Goal: Task Accomplishment & Management: Manage account settings

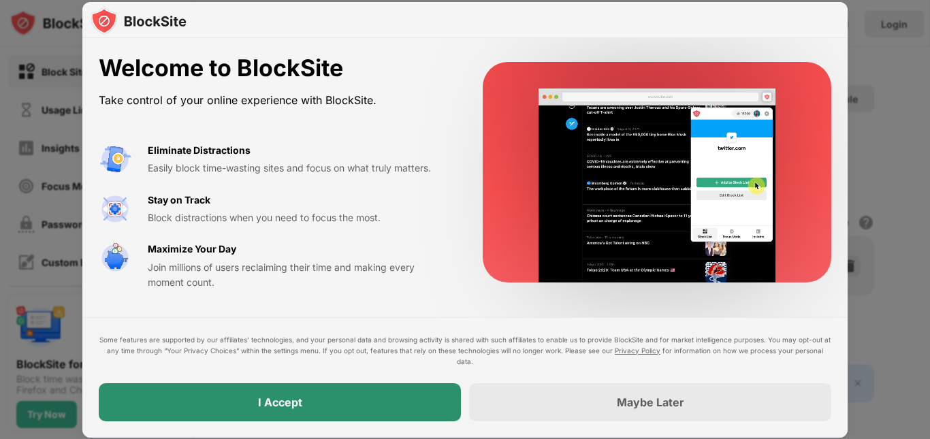
click at [358, 408] on div "I Accept" at bounding box center [280, 402] width 362 height 38
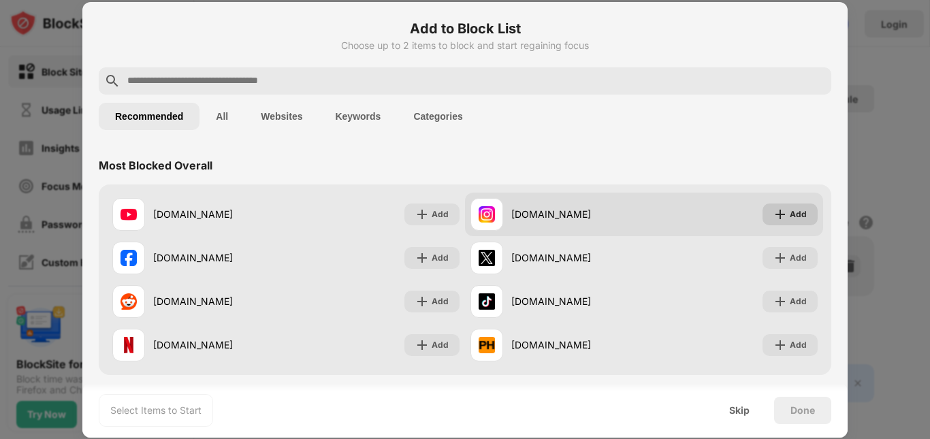
click at [791, 210] on div "Add" at bounding box center [797, 215] width 17 height 14
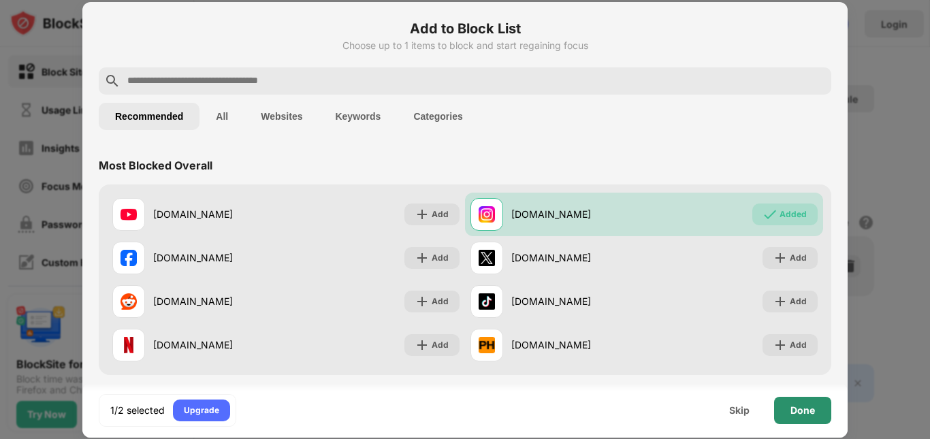
click at [812, 421] on div "Done" at bounding box center [802, 410] width 57 height 27
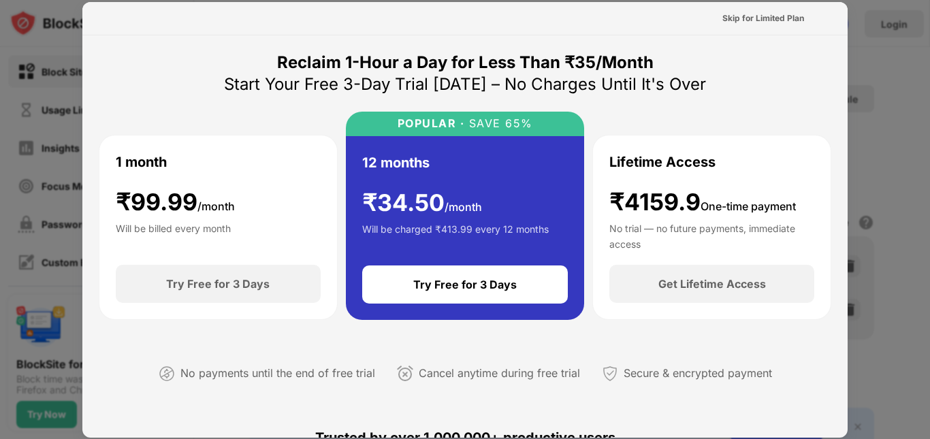
click at [926, 27] on div at bounding box center [465, 219] width 930 height 439
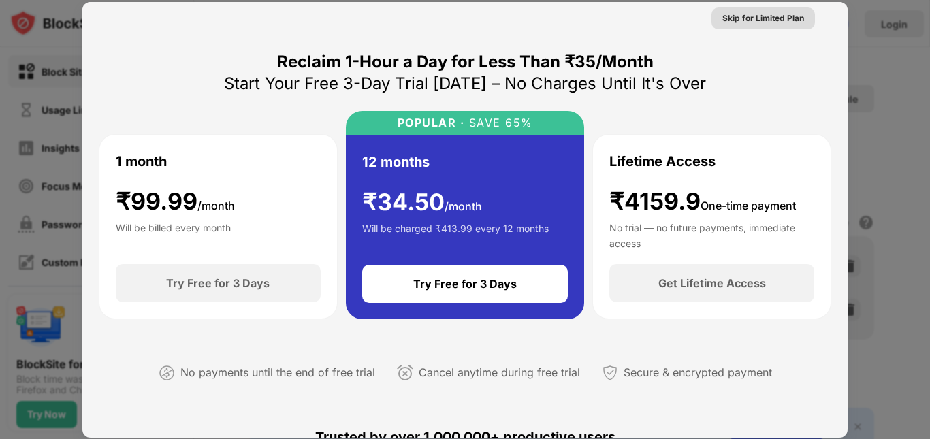
click at [744, 22] on div "Skip for Limited Plan" at bounding box center [763, 19] width 82 height 14
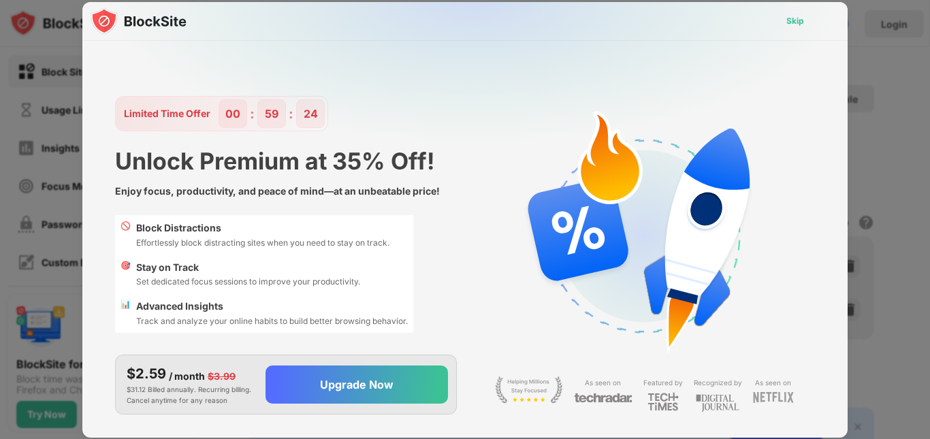
click at [794, 20] on div "Skip" at bounding box center [795, 21] width 18 height 14
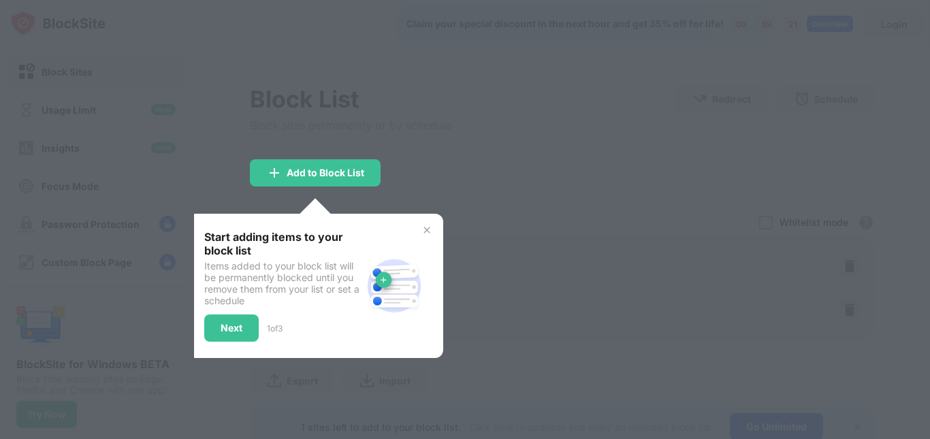
click at [431, 230] on img at bounding box center [426, 230] width 11 height 11
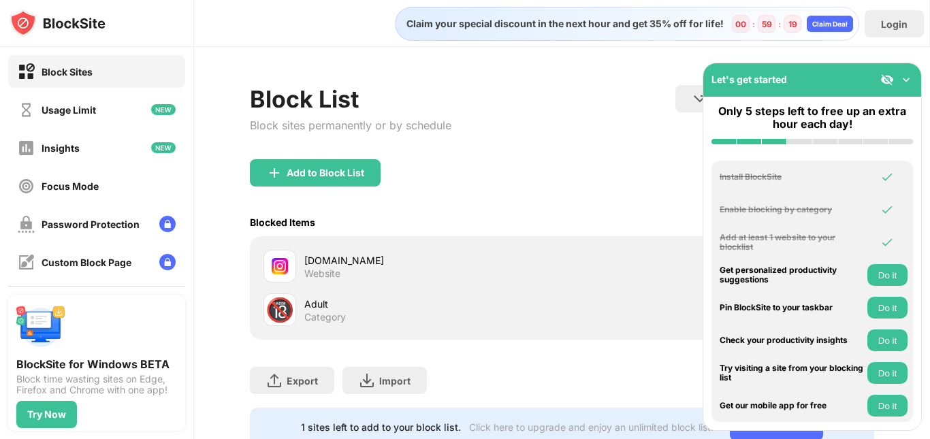
scroll to position [55, 0]
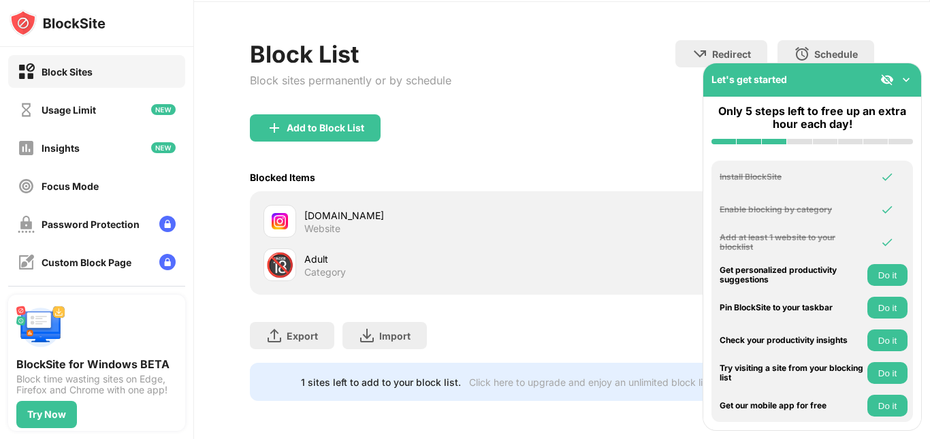
click at [531, 363] on div "1 sites left to add to your block list. Click here to upgrade and enjoy an unli…" at bounding box center [562, 382] width 624 height 38
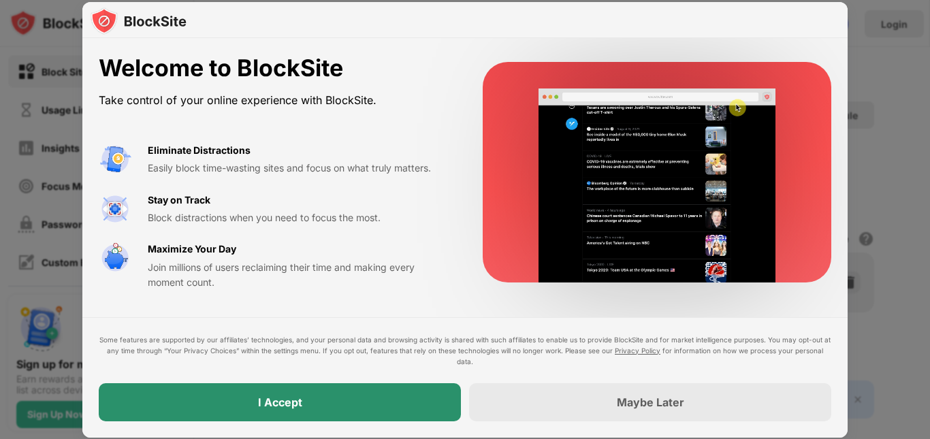
click at [353, 399] on div "I Accept" at bounding box center [280, 402] width 362 height 38
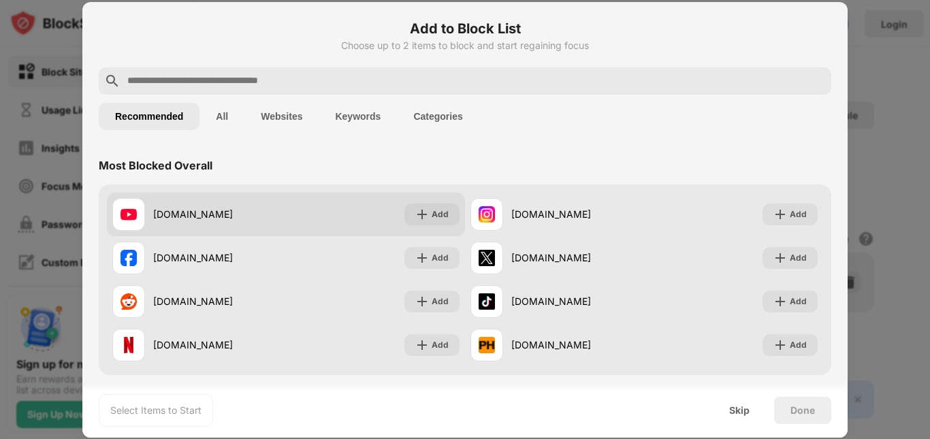
click at [289, 229] on div "[DOMAIN_NAME] Add" at bounding box center [286, 215] width 358 height 44
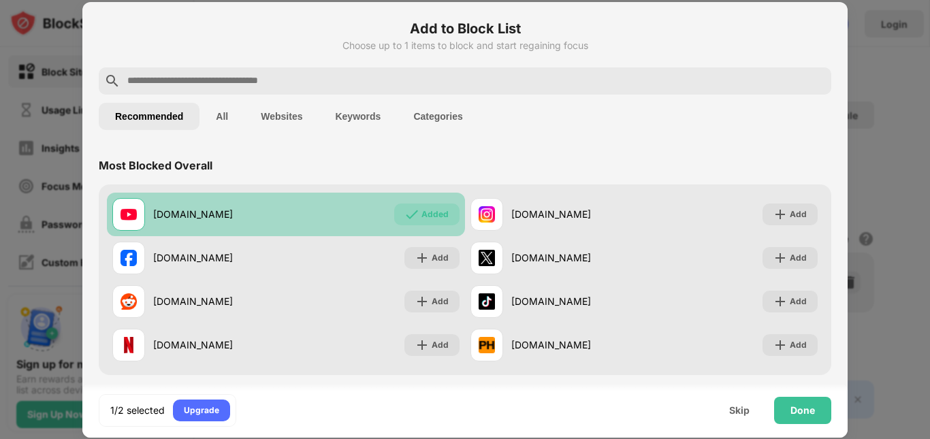
click at [290, 229] on div "[DOMAIN_NAME] Added" at bounding box center [286, 215] width 358 height 44
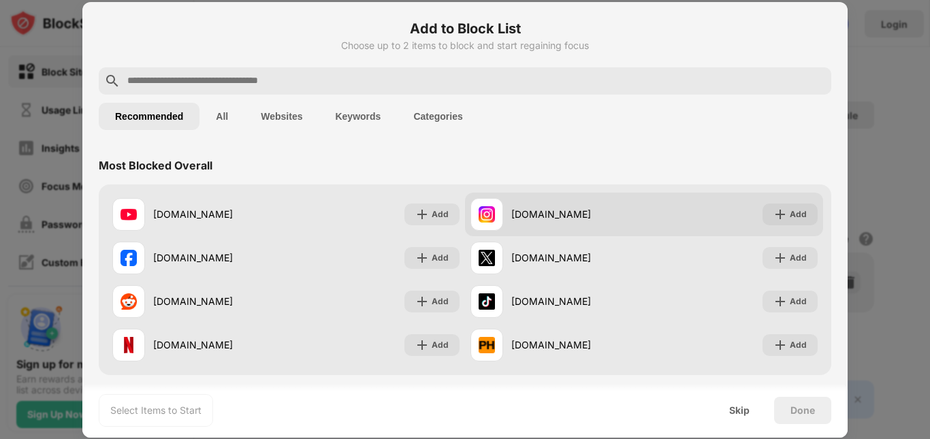
click at [623, 224] on div "[DOMAIN_NAME]" at bounding box center [557, 214] width 174 height 33
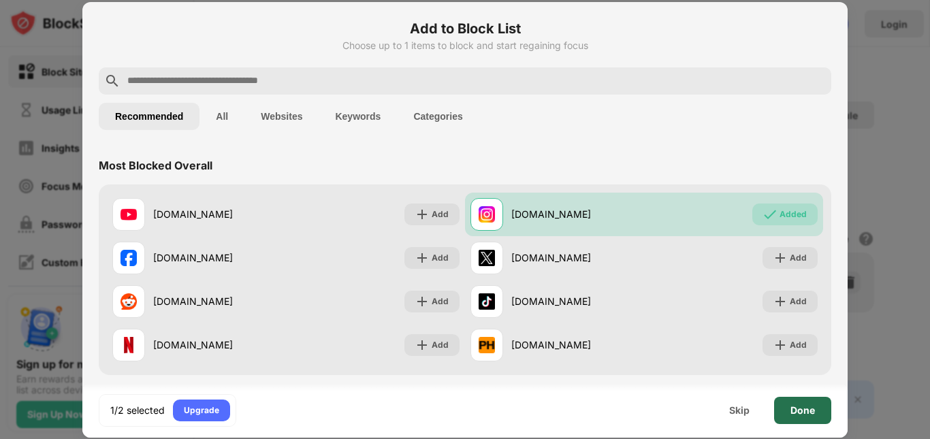
click at [808, 408] on div "Done" at bounding box center [802, 410] width 24 height 11
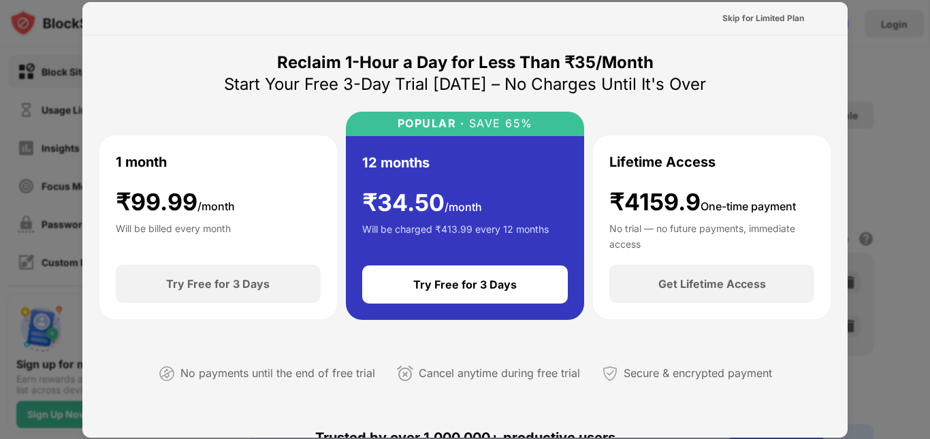
click at [877, 32] on div at bounding box center [465, 219] width 930 height 439
click at [800, 17] on div "Skip for Limited Plan" at bounding box center [762, 18] width 103 height 22
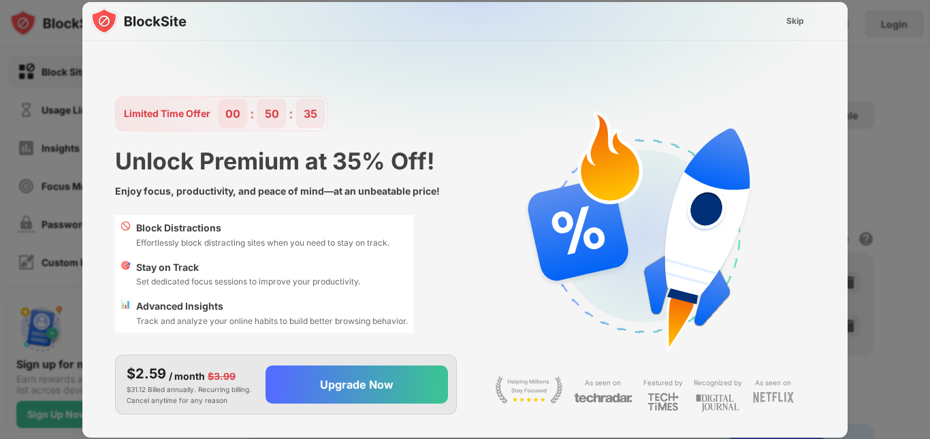
click at [800, 17] on div "Skip" at bounding box center [795, 21] width 18 height 14
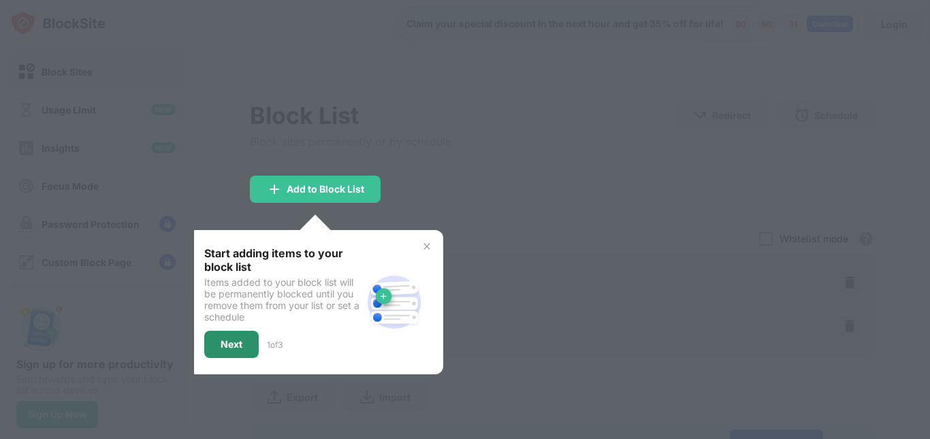
click at [223, 341] on div "Next" at bounding box center [231, 344] width 22 height 11
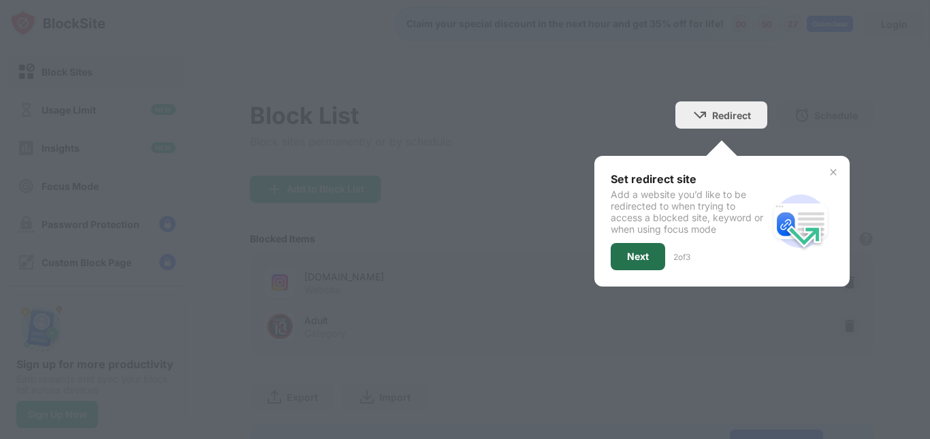
click at [636, 262] on div "Next" at bounding box center [637, 256] width 54 height 27
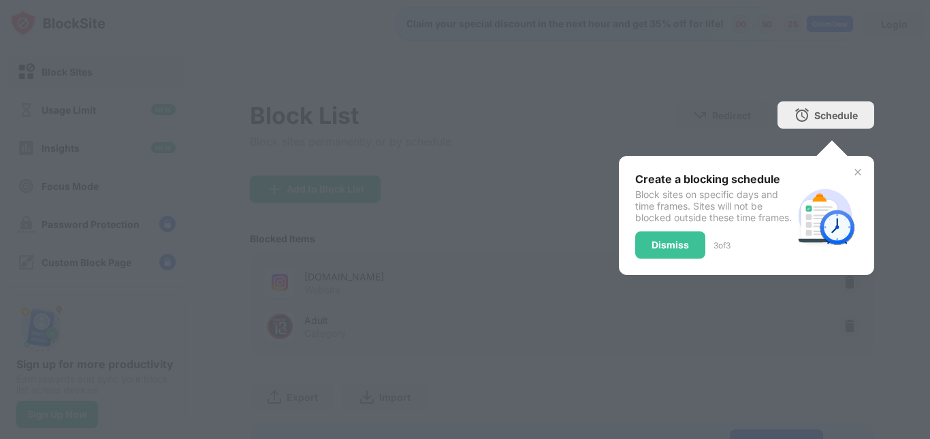
click at [636, 259] on div "Dismiss" at bounding box center [670, 244] width 70 height 27
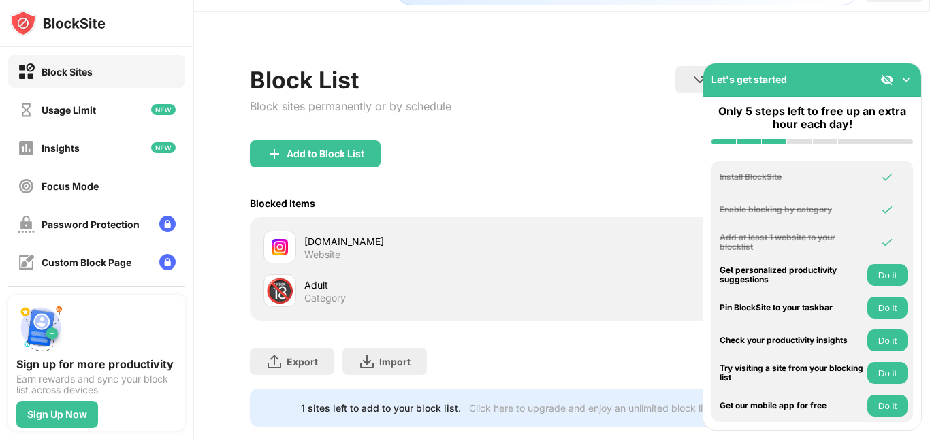
scroll to position [71, 0]
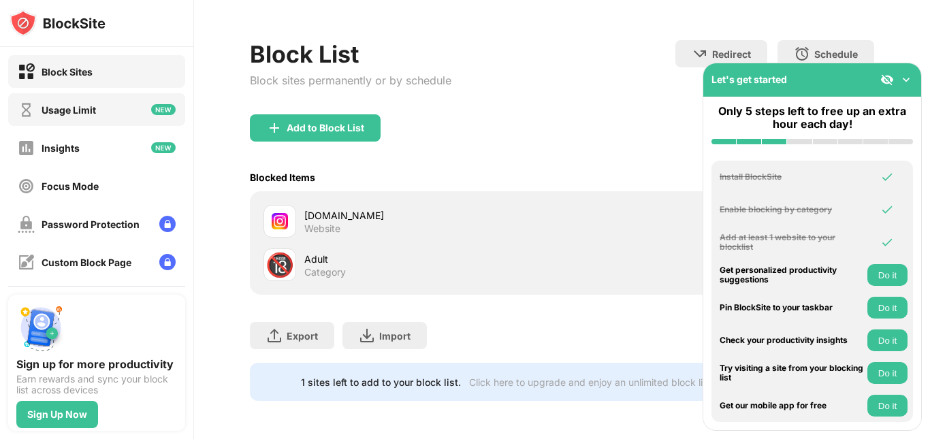
click at [66, 109] on div "Usage Limit" at bounding box center [69, 110] width 54 height 12
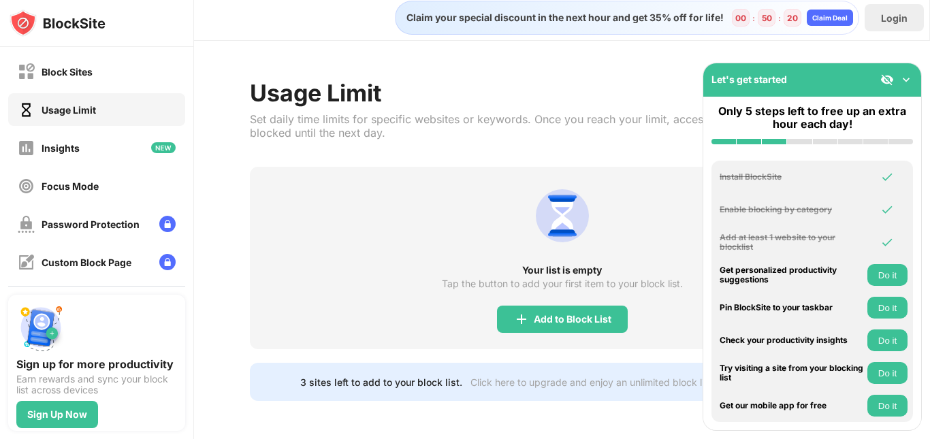
scroll to position [16, 0]
click at [586, 79] on div "Usage Limit" at bounding box center [516, 93] width 532 height 28
click at [565, 314] on div "Add to Block List" at bounding box center [573, 319] width 78 height 11
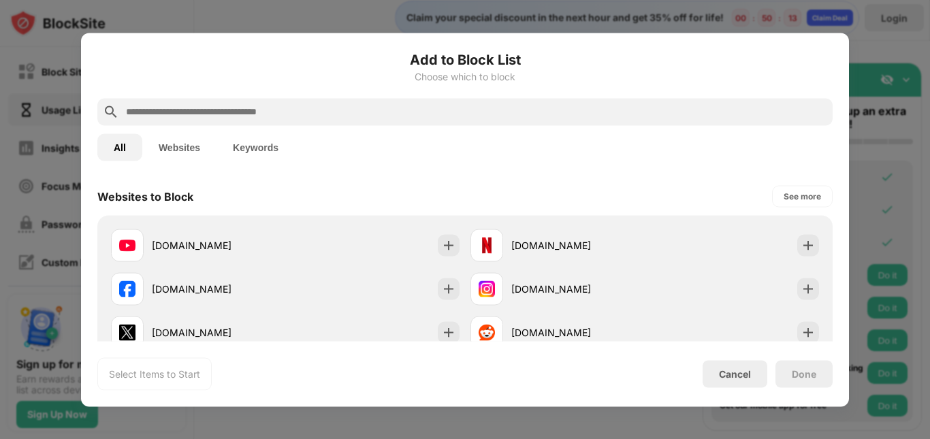
click at [190, 147] on button "Websites" at bounding box center [179, 146] width 74 height 27
click at [269, 144] on button "Keywords" at bounding box center [255, 146] width 78 height 27
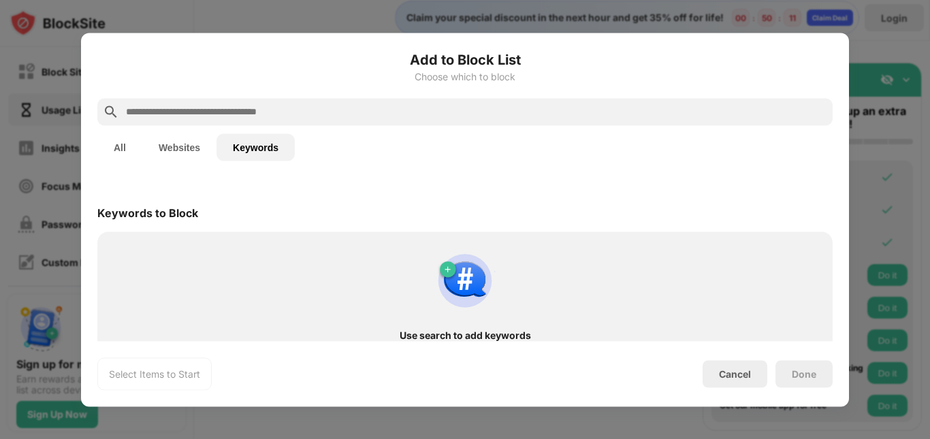
click at [246, 119] on input "text" at bounding box center [476, 111] width 702 height 16
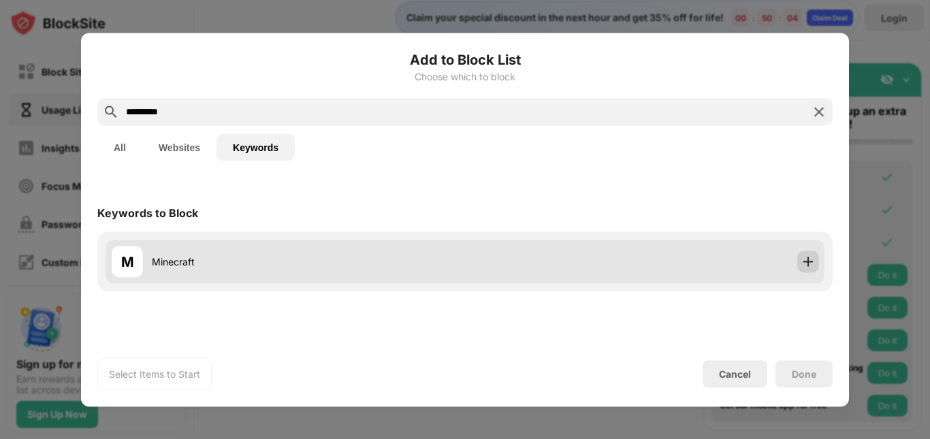
click at [804, 260] on img at bounding box center [808, 262] width 14 height 14
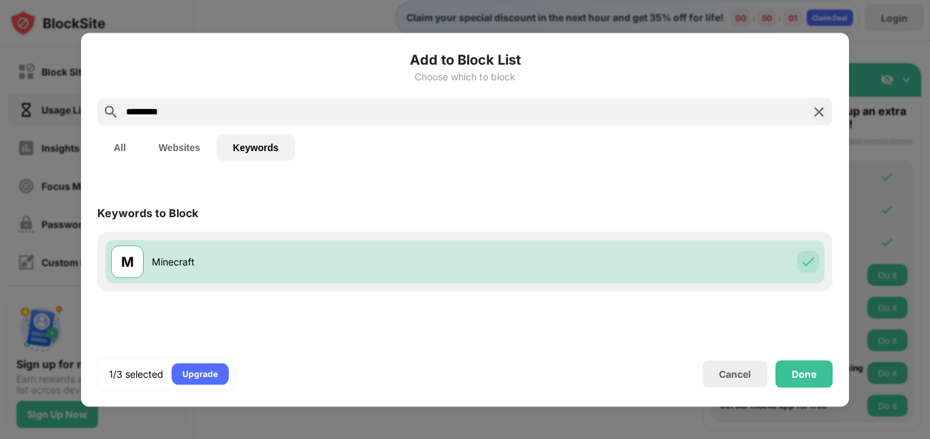
click at [358, 119] on input "*********" at bounding box center [465, 111] width 681 height 16
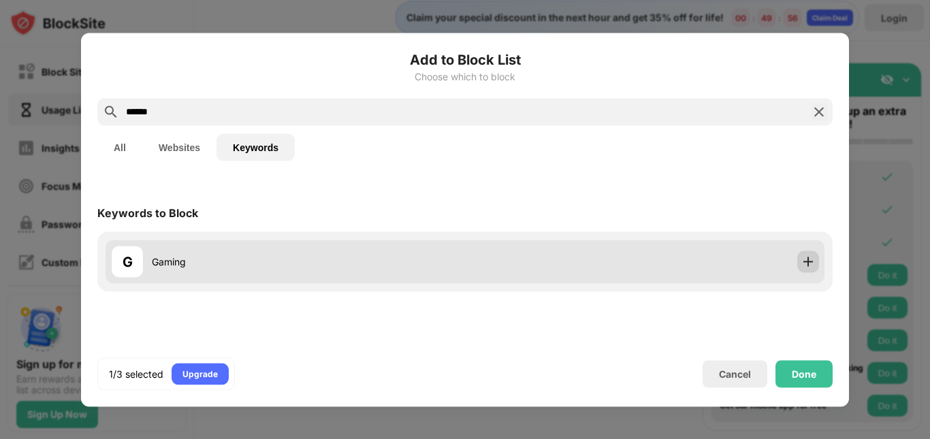
click at [806, 261] on img at bounding box center [808, 262] width 14 height 14
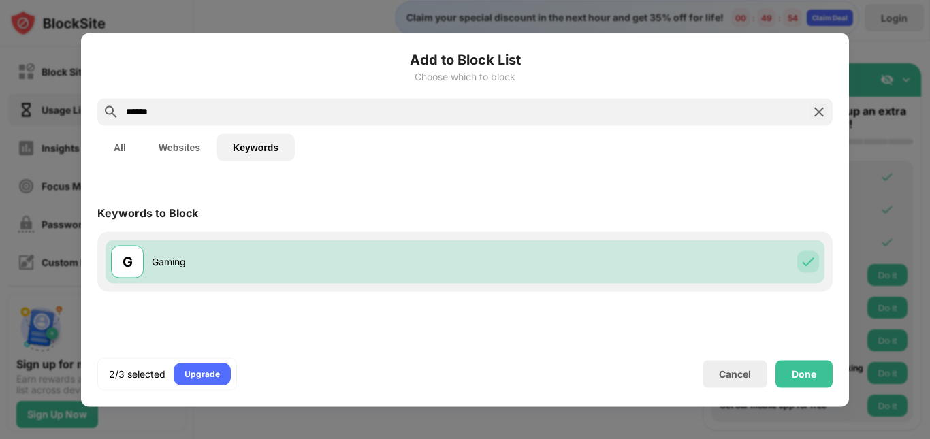
click at [568, 114] on input "******" at bounding box center [465, 111] width 681 height 16
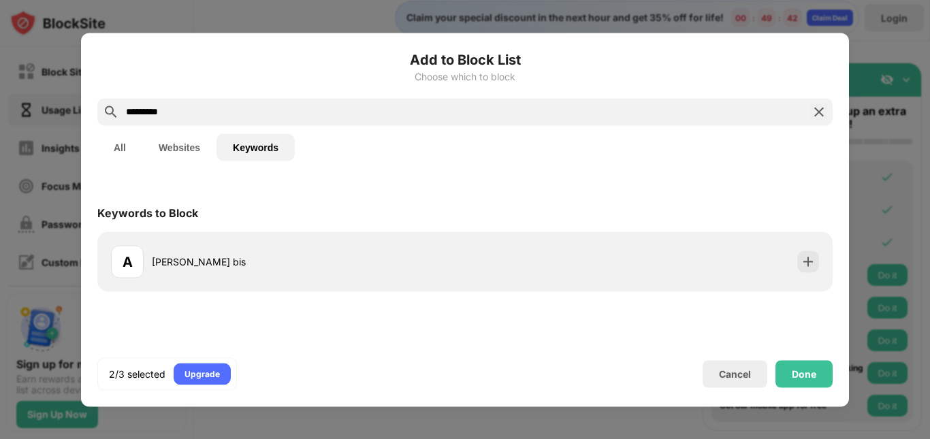
type input "*********"
click at [819, 110] on img at bounding box center [818, 111] width 16 height 16
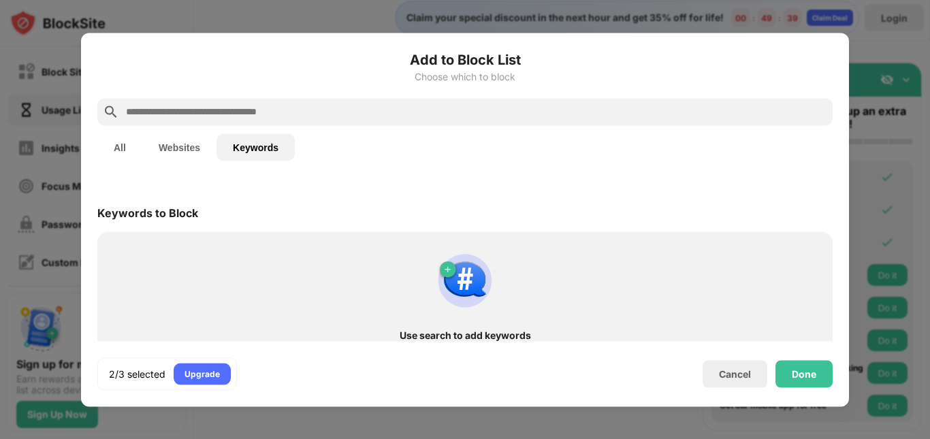
click at [521, 104] on input "text" at bounding box center [476, 111] width 702 height 16
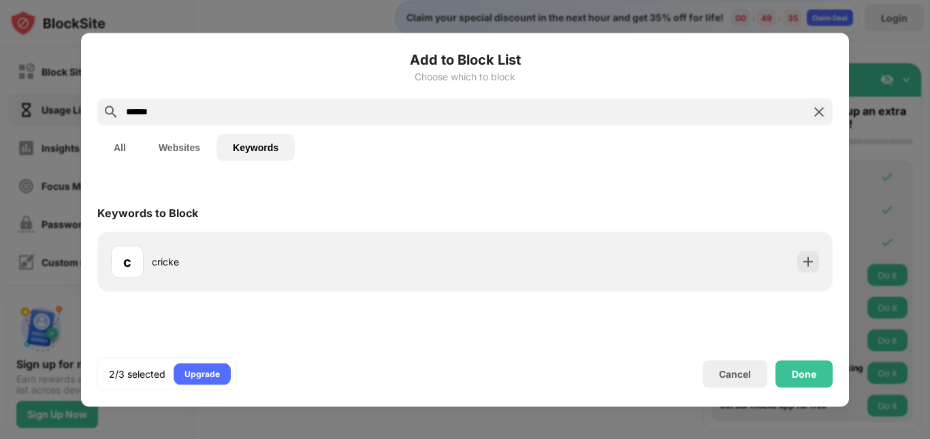
type input "*******"
click at [811, 374] on div "Done" at bounding box center [803, 373] width 24 height 11
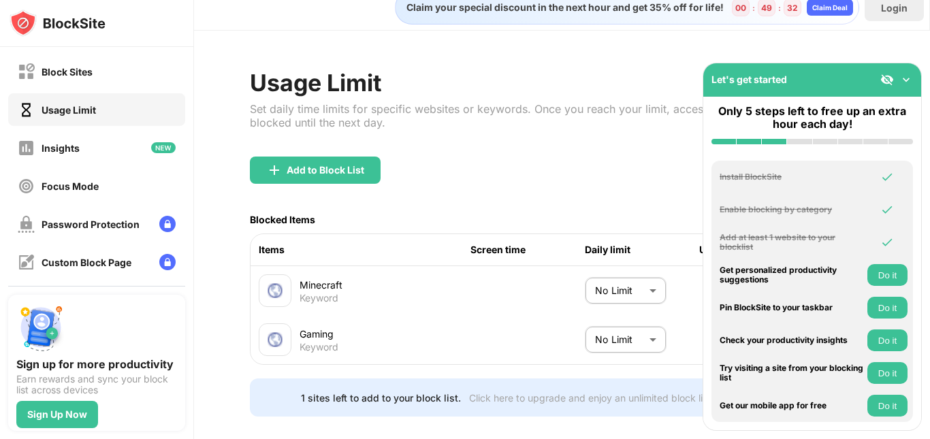
scroll to position [48, 0]
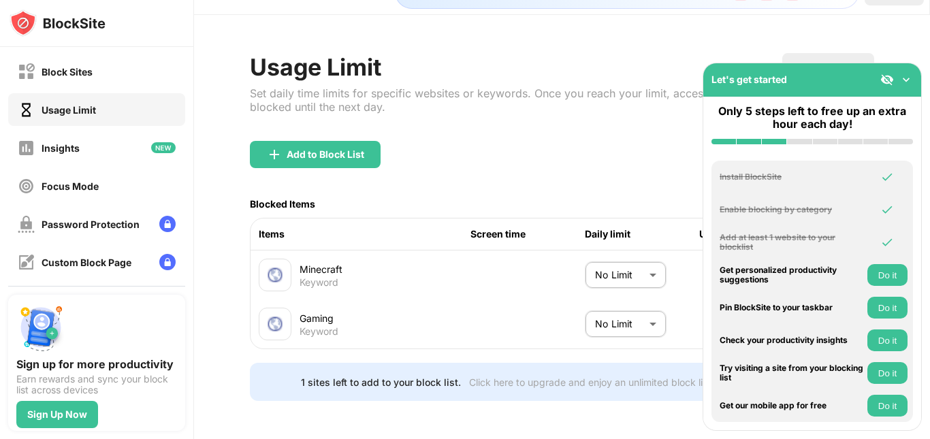
click at [609, 258] on body "Block Sites Usage Limit Insights Focus Mode Password Protection Custom Block Pa…" at bounding box center [465, 219] width 930 height 439
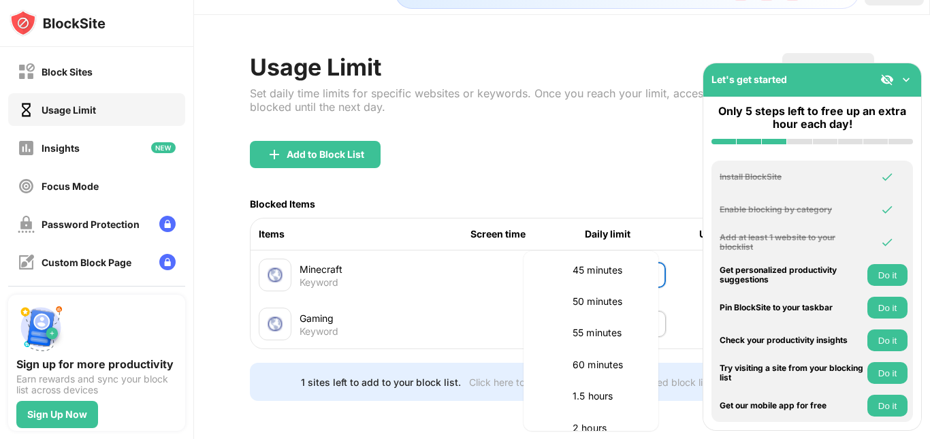
scroll to position [0, 0]
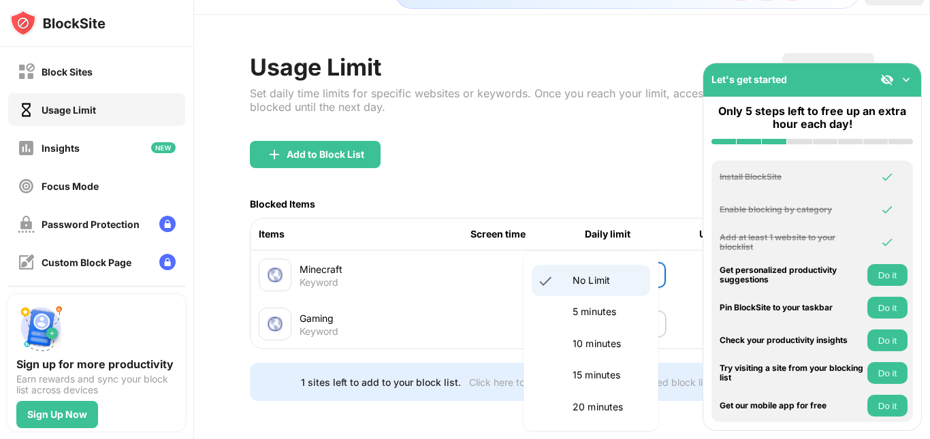
click at [568, 125] on div at bounding box center [465, 219] width 930 height 439
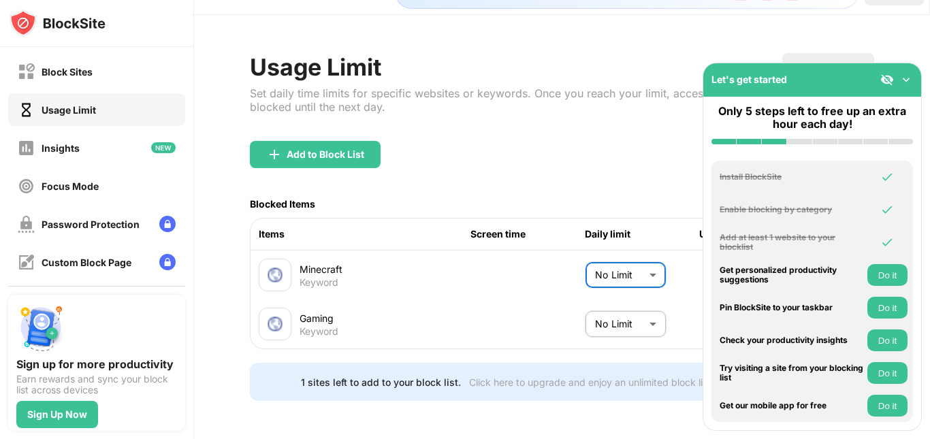
click at [910, 78] on img at bounding box center [906, 80] width 14 height 14
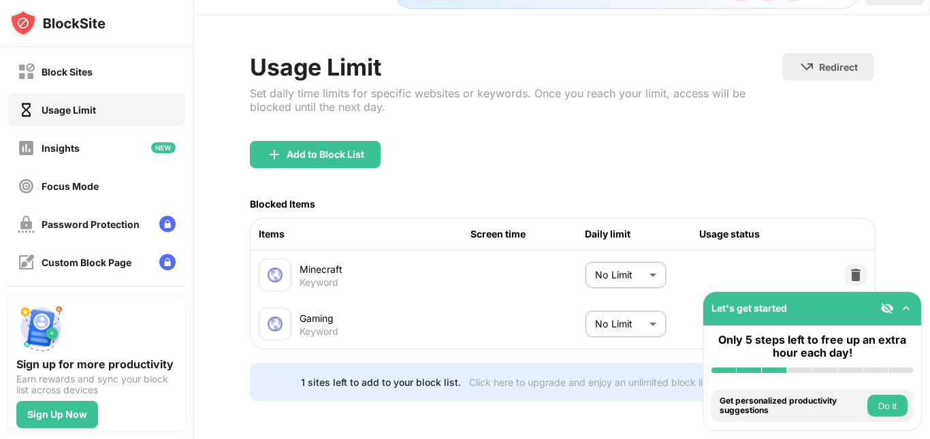
click at [554, 277] on div "Minecraft Keyword No Limit ******** ​" at bounding box center [562, 274] width 624 height 49
click at [604, 254] on body "Block Sites Usage Limit Insights Focus Mode Password Protection Custom Block Pa…" at bounding box center [465, 219] width 930 height 439
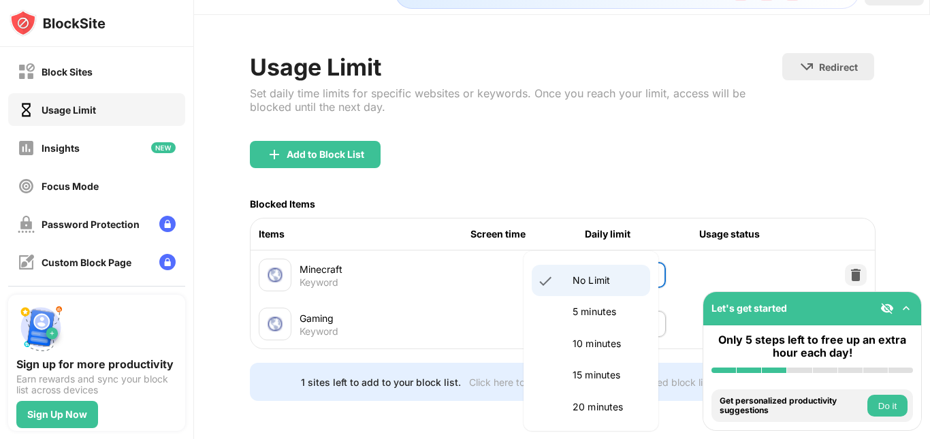
drag, startPoint x: 584, startPoint y: 312, endPoint x: 621, endPoint y: 283, distance: 47.0
click at [584, 311] on p "5 minutes" at bounding box center [606, 311] width 69 height 15
type input "*"
click at [631, 304] on body "Block Sites Usage Limit Insights Focus Mode Password Protection Custom Block Pa…" at bounding box center [465, 219] width 930 height 439
click at [608, 316] on p "5 minutes" at bounding box center [606, 311] width 69 height 15
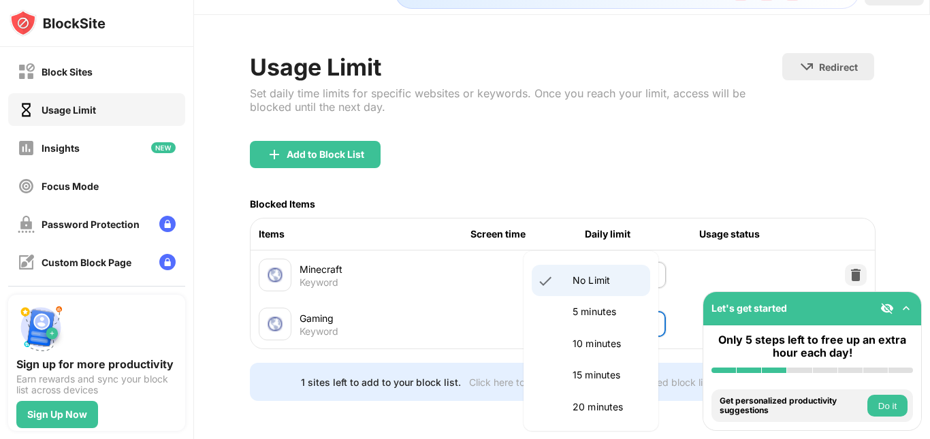
type input "*"
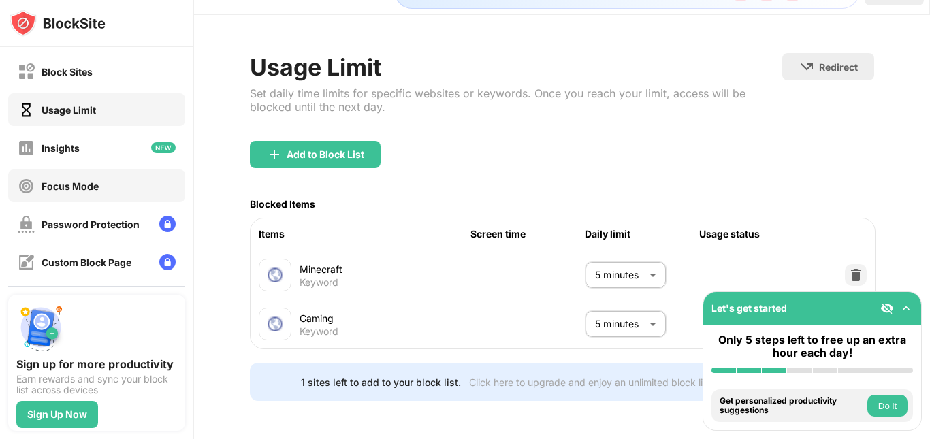
click at [80, 183] on div "Focus Mode" at bounding box center [70, 186] width 57 height 12
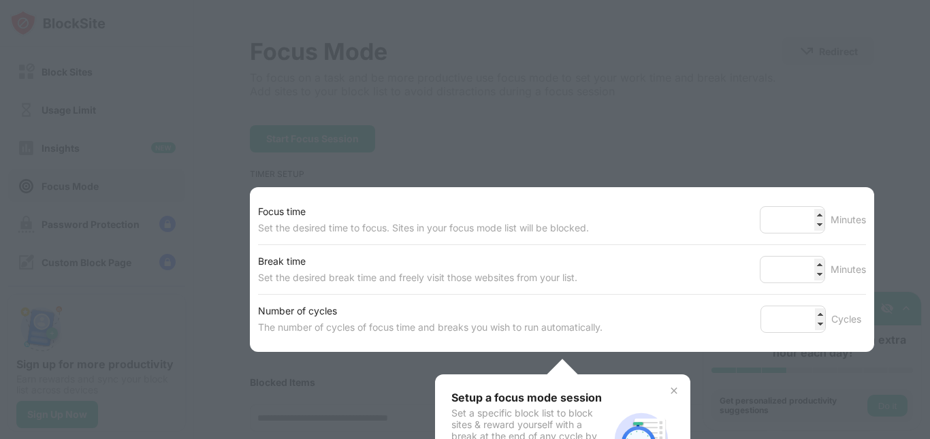
click at [74, 195] on div at bounding box center [465, 219] width 930 height 439
click at [182, 151] on div at bounding box center [465, 219] width 930 height 439
click at [668, 389] on img at bounding box center [673, 390] width 11 height 11
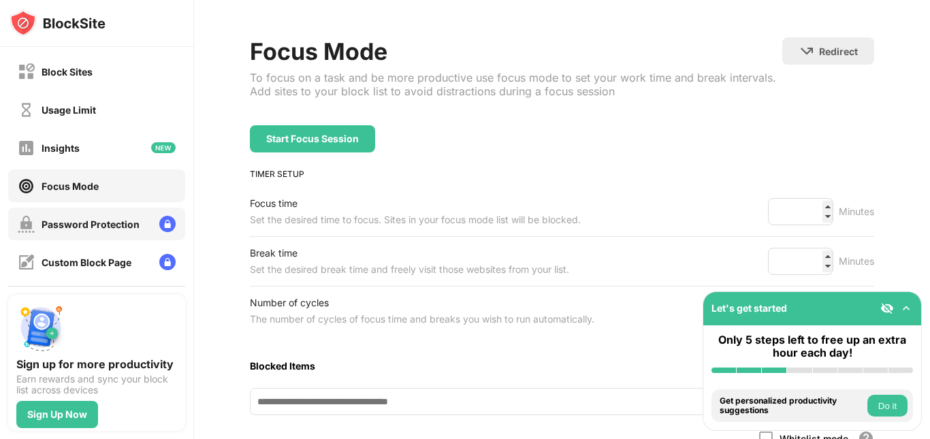
click at [60, 228] on div "Password Protection" at bounding box center [91, 224] width 98 height 12
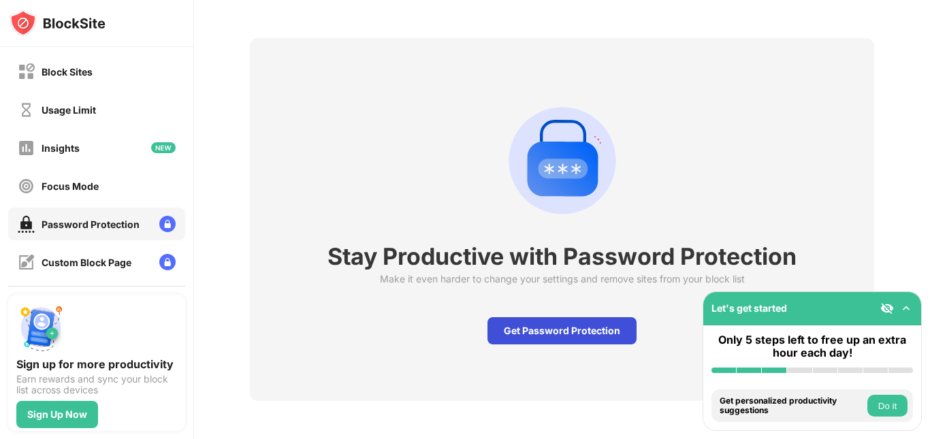
click at [572, 336] on div "Get Password Protection" at bounding box center [561, 330] width 149 height 27
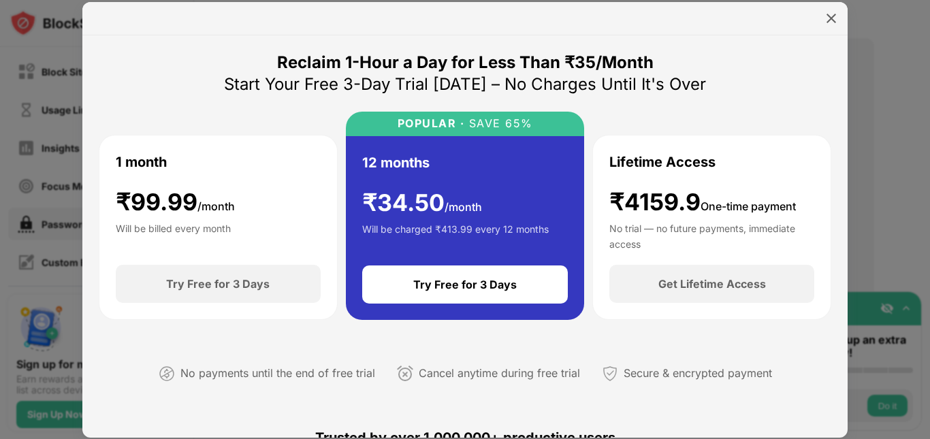
click at [832, 32] on div at bounding box center [464, 18] width 765 height 33
click at [832, 23] on img at bounding box center [831, 19] width 14 height 14
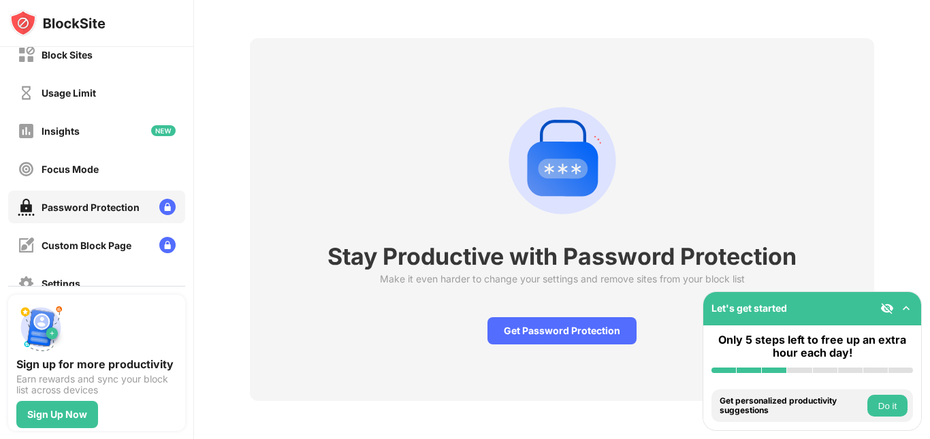
scroll to position [16, 0]
